Goal: Communication & Community: Ask a question

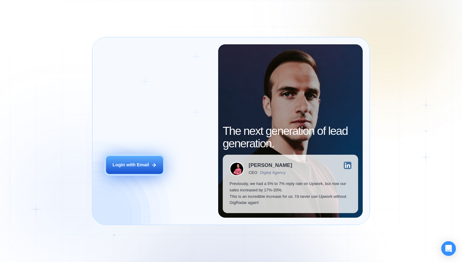
click at [138, 164] on div "Login with Email" at bounding box center [131, 165] width 37 height 6
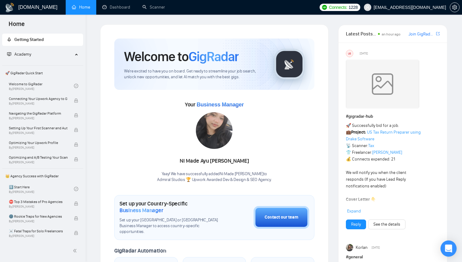
click at [448, 249] on icon "Open Intercom Messenger" at bounding box center [448, 249] width 7 height 8
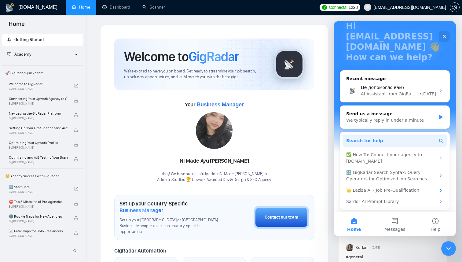
scroll to position [45, 0]
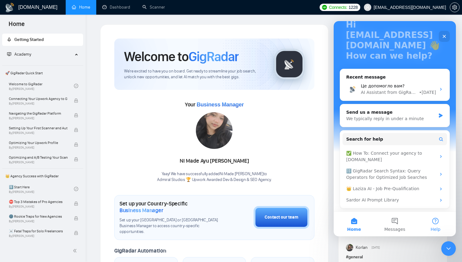
click at [441, 222] on button "Help" at bounding box center [436, 224] width 41 height 24
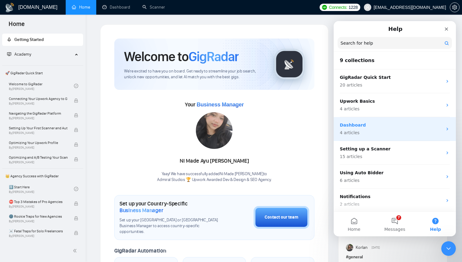
scroll to position [86, 0]
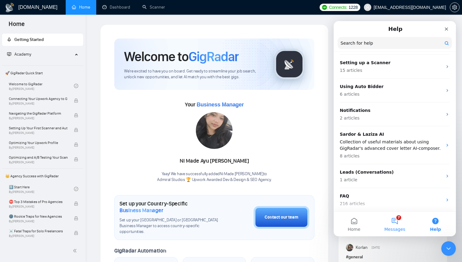
click at [400, 225] on button "7 Messages" at bounding box center [395, 224] width 41 height 24
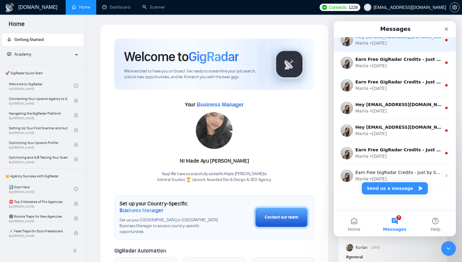
scroll to position [0, 0]
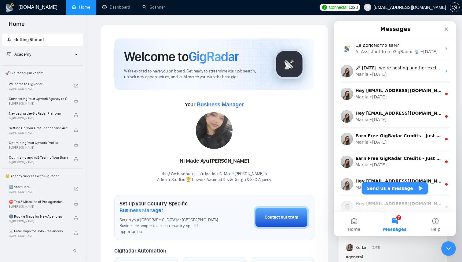
click at [400, 187] on button "Send us a message" at bounding box center [395, 188] width 66 height 12
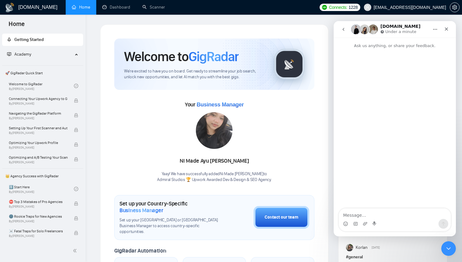
click at [345, 29] on icon "go back" at bounding box center [343, 29] width 5 height 5
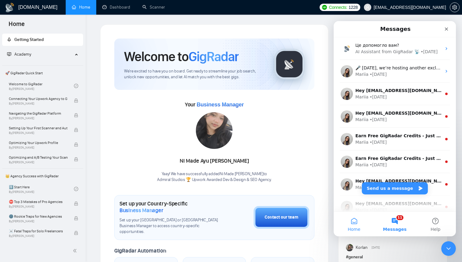
click at [360, 222] on button "Home" at bounding box center [354, 224] width 41 height 24
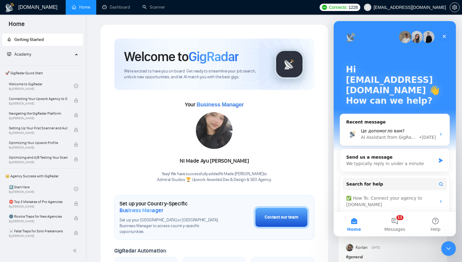
scroll to position [45, 0]
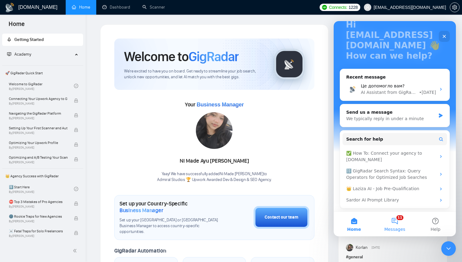
click at [397, 223] on button "11 Messages" at bounding box center [395, 224] width 41 height 24
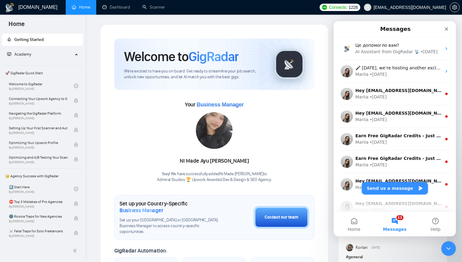
click at [396, 188] on button "Send us a message" at bounding box center [395, 188] width 66 height 12
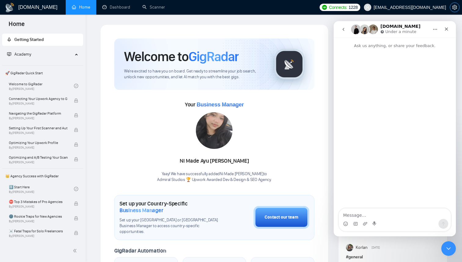
click at [454, 8] on icon "setting" at bounding box center [454, 7] width 5 height 5
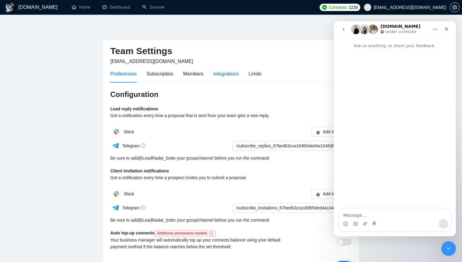
click at [228, 73] on div "Integrations" at bounding box center [226, 74] width 26 height 8
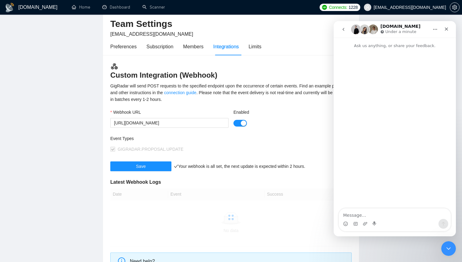
scroll to position [29, 0]
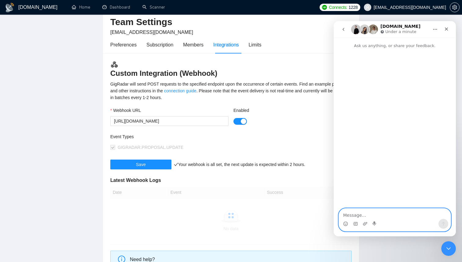
click at [364, 213] on textarea "Message…" at bounding box center [395, 214] width 112 height 10
paste textarea "Hello, I would like to ask whether it is possible to receive customer informati…"
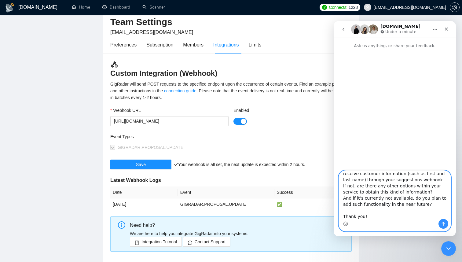
scroll to position [0, 0]
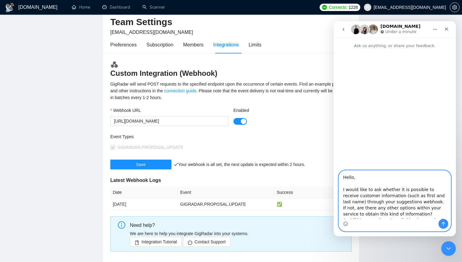
click at [351, 177] on textarea "Hello, I would like to ask whether it is possible to receive customer informati…" at bounding box center [395, 195] width 112 height 48
click at [347, 185] on textarea "Hey, I would like to ask whether it is possible to receive customer information…" at bounding box center [395, 195] width 112 height 48
click at [354, 190] on textarea "Hey, I would like to ask whether it is possible to receive customer information…" at bounding box center [395, 195] width 112 height 48
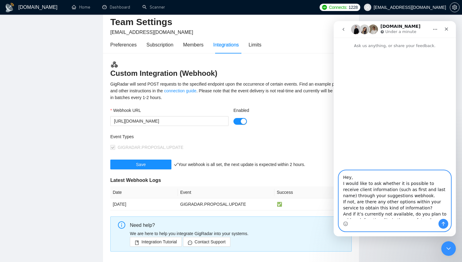
click at [386, 196] on textarea "Hey, I would like to ask whether it is possible to receive client information (…" at bounding box center [395, 195] width 112 height 48
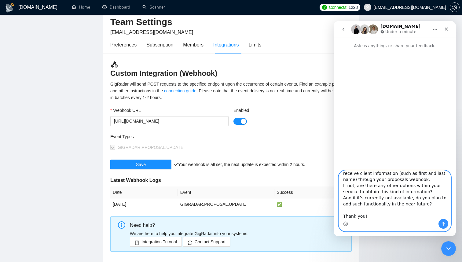
scroll to position [17, 0]
click at [360, 213] on textarea "Hey, I would like to ask whether it is possible to receive client information (…" at bounding box center [395, 195] width 112 height 48
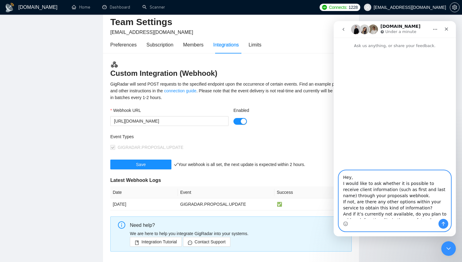
click at [360, 177] on textarea "Hey, I would like to ask whether it is possible to receive client information (…" at bounding box center [395, 195] width 112 height 48
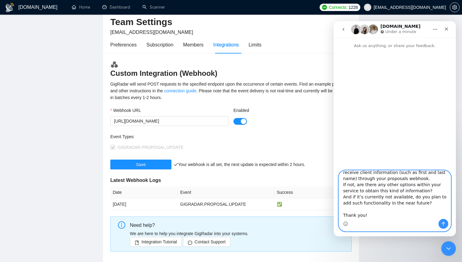
click at [353, 209] on textarea "Hey, I would like to ask whether it is possible to receive client information (…" at bounding box center [395, 195] width 112 height 48
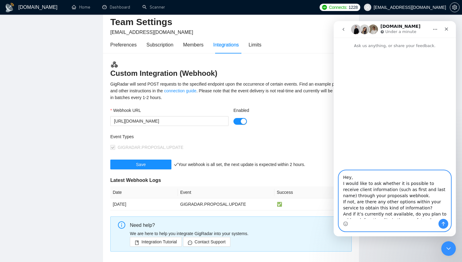
type textarea "Hey, I would like to ask whether it is possible to receive client information (…"
click at [445, 223] on icon "Send a message…" at bounding box center [443, 223] width 5 height 5
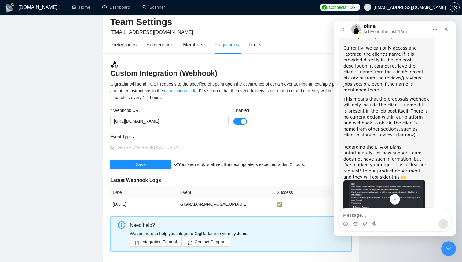
scroll to position [206, 0]
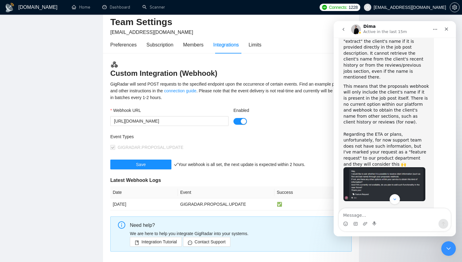
click at [401, 167] on img "Dima says…" at bounding box center [385, 184] width 82 height 34
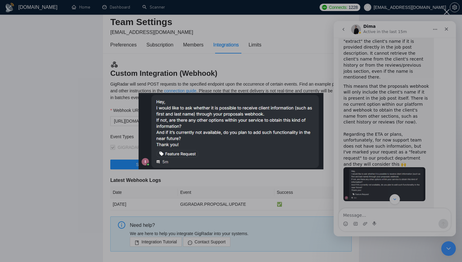
click at [432, 101] on div "Intercom messenger" at bounding box center [231, 131] width 462 height 262
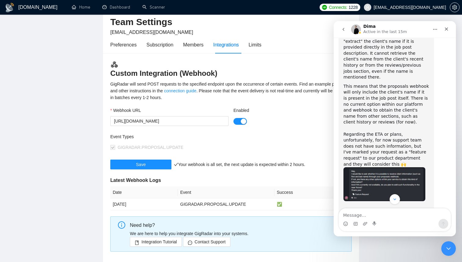
scroll to position [224, 0]
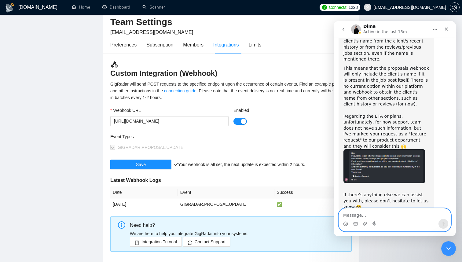
click at [355, 218] on textarea "Message…" at bounding box center [395, 214] width 112 height 10
type textarea "Щ"
paste textarea "Thank you in advance for your assistance."
click at [358, 214] on textarea "Okay Thank you in advance for your assistance." at bounding box center [395, 214] width 112 height 10
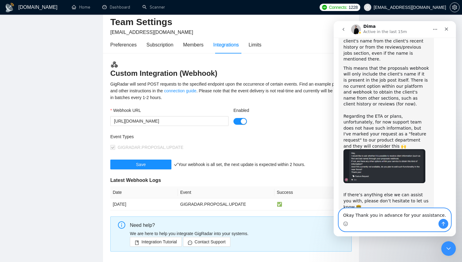
click at [358, 214] on textarea "Okay Thank you in advance for your assistance." at bounding box center [395, 214] width 112 height 10
click at [431, 214] on textarea "Okay thank you so much for your assistance." at bounding box center [395, 214] width 112 height 10
type textarea "Okay thank you so much for your assistance!"
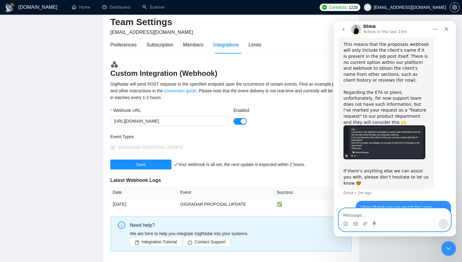
scroll to position [248, 0]
click at [357, 29] on img "Intercom messenger" at bounding box center [356, 29] width 10 height 10
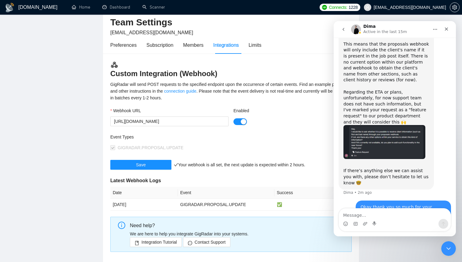
click at [71, 216] on main "Team Settings grandadmiral777@gmail.com Preferences Subscription Members Integr…" at bounding box center [231, 131] width 443 height 270
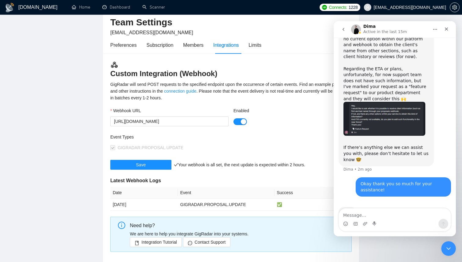
scroll to position [271, 0]
click at [435, 30] on icon "Home" at bounding box center [435, 29] width 5 height 5
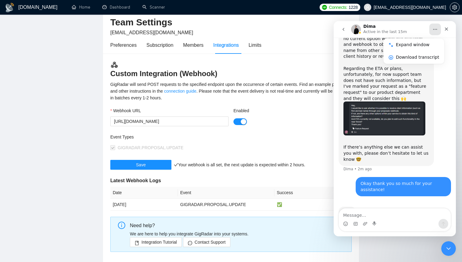
click at [444, 77] on div "Thank you for your request! Currently, we can only access and "extract" the cli…" at bounding box center [395, 64] width 113 height 226
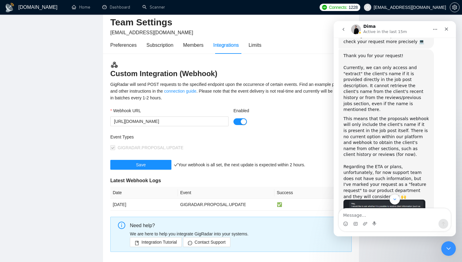
scroll to position [177, 0]
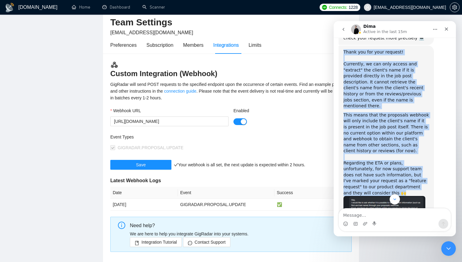
drag, startPoint x: 344, startPoint y: 46, endPoint x: 429, endPoint y: 175, distance: 154.8
click at [429, 175] on div "Thank you for your request! Currently, we can only access and "extract" the cli…" at bounding box center [386, 153] width 95 height 215
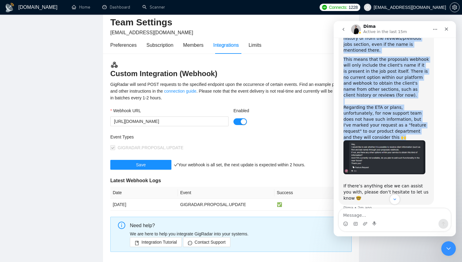
scroll to position [235, 0]
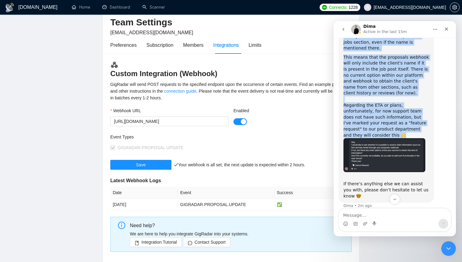
copy div "Thank you for your request! Currently, we can only access and "extract" the cli…"
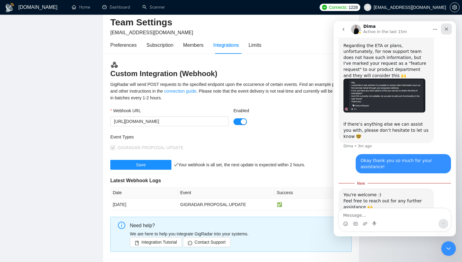
click at [447, 28] on icon "Close" at bounding box center [446, 29] width 5 height 5
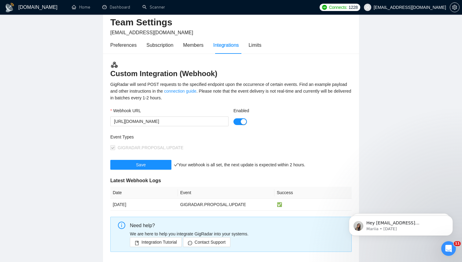
scroll to position [0, 0]
click at [444, 245] on div "Open Intercom Messenger" at bounding box center [448, 248] width 20 height 20
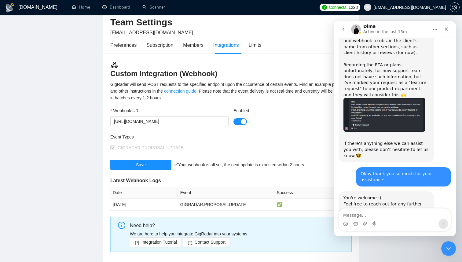
scroll to position [278, 0]
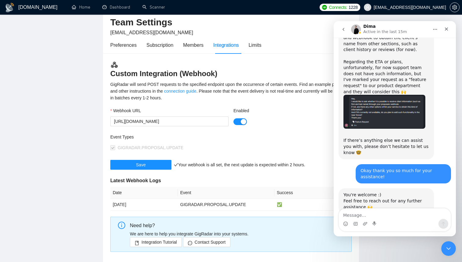
click at [341, 23] on nav "Dima Active in the last 15m" at bounding box center [395, 29] width 122 height 17
click at [343, 28] on icon "go back" at bounding box center [343, 29] width 5 height 5
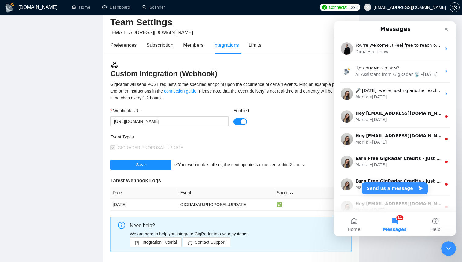
scroll to position [0, 0]
click at [447, 27] on icon "Close" at bounding box center [446, 29] width 5 height 5
